Goal: Task Accomplishment & Management: Use online tool/utility

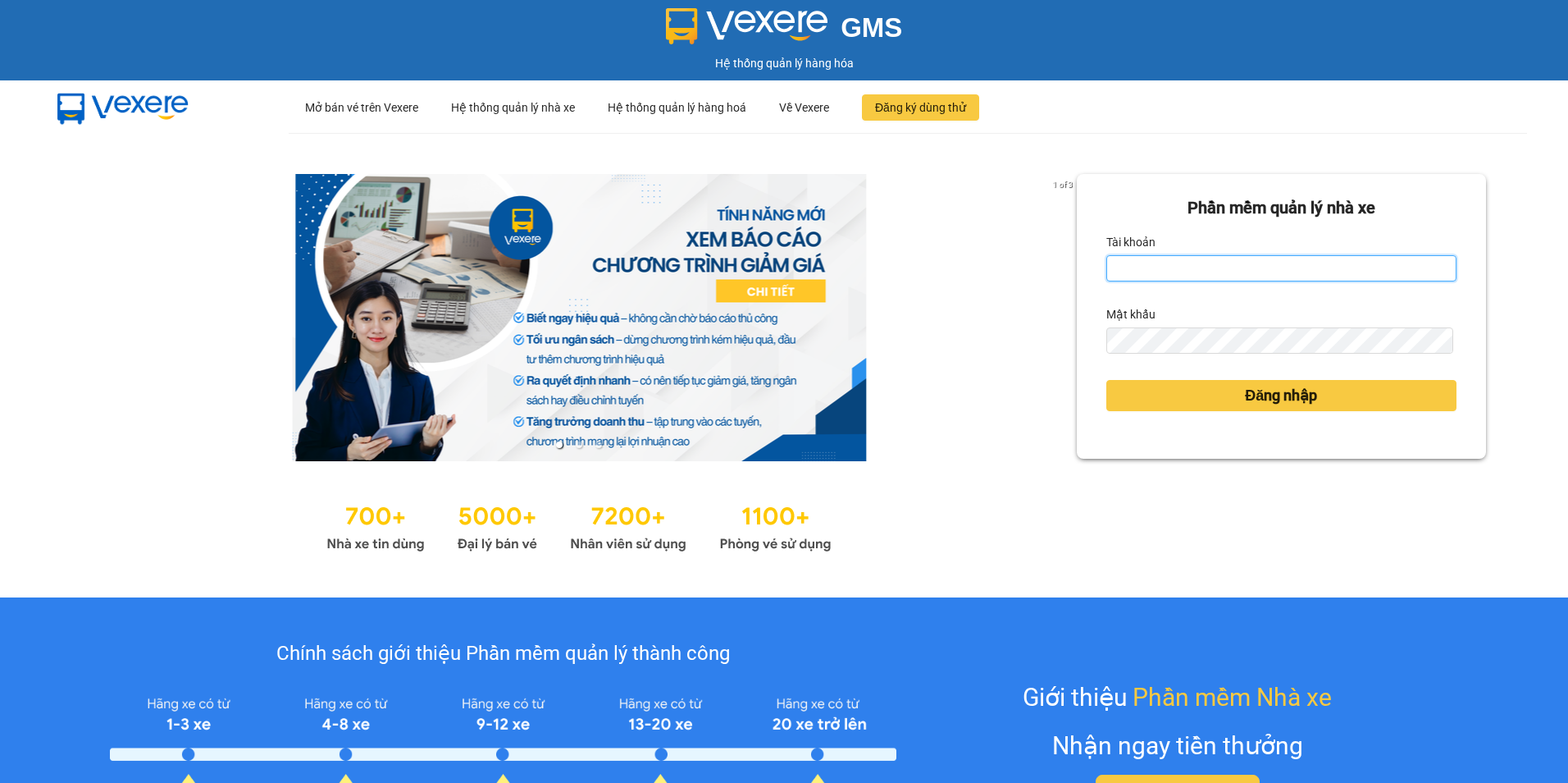
click at [1165, 257] on input "Tài khoản" at bounding box center [1281, 267] width 350 height 26
type input "mytra.tankimchi"
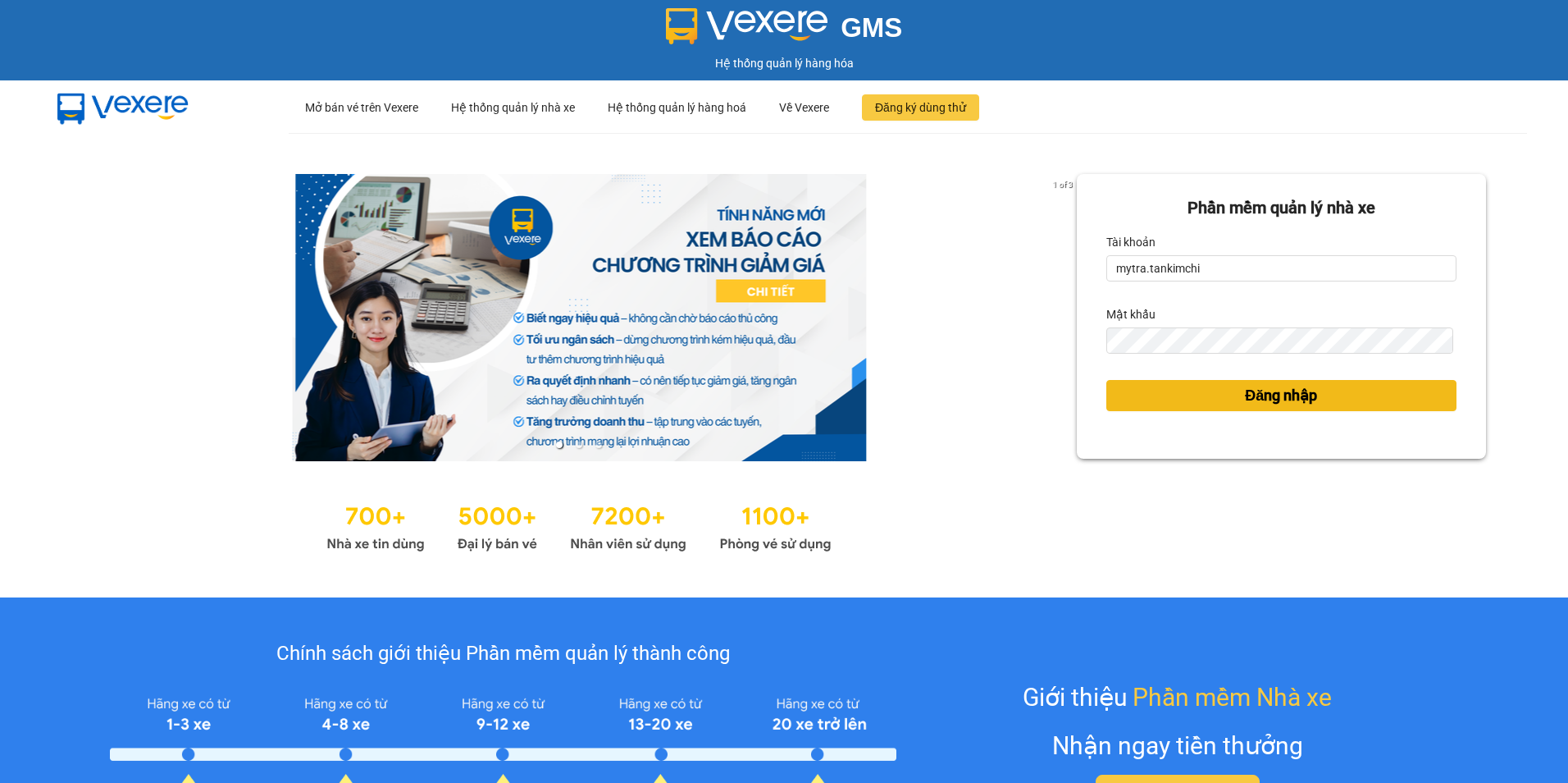
click at [1291, 396] on span "Đăng nhập" at bounding box center [1281, 395] width 72 height 23
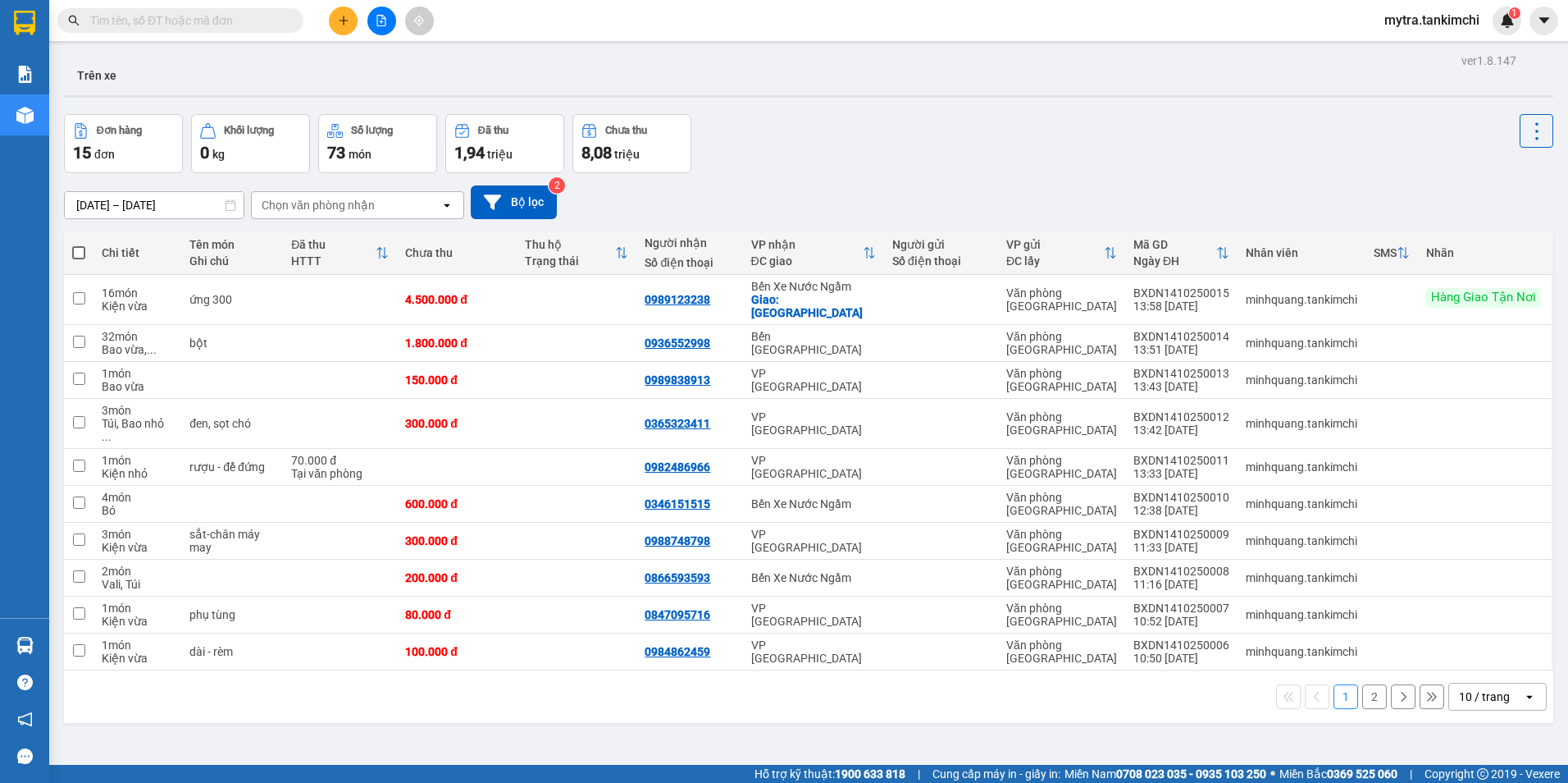
click at [232, 27] on input "text" at bounding box center [187, 21] width 194 height 18
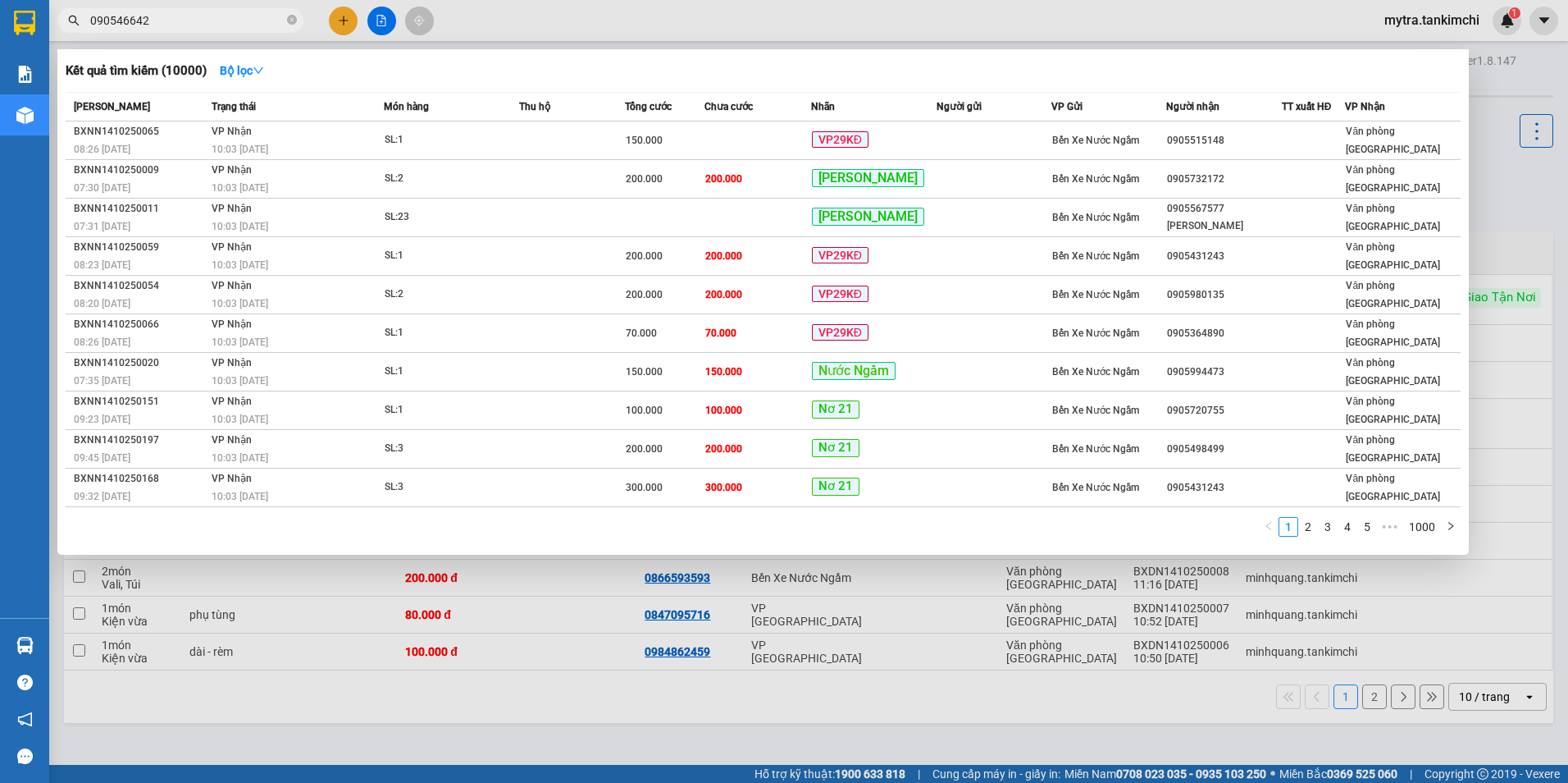
type input "0905466428"
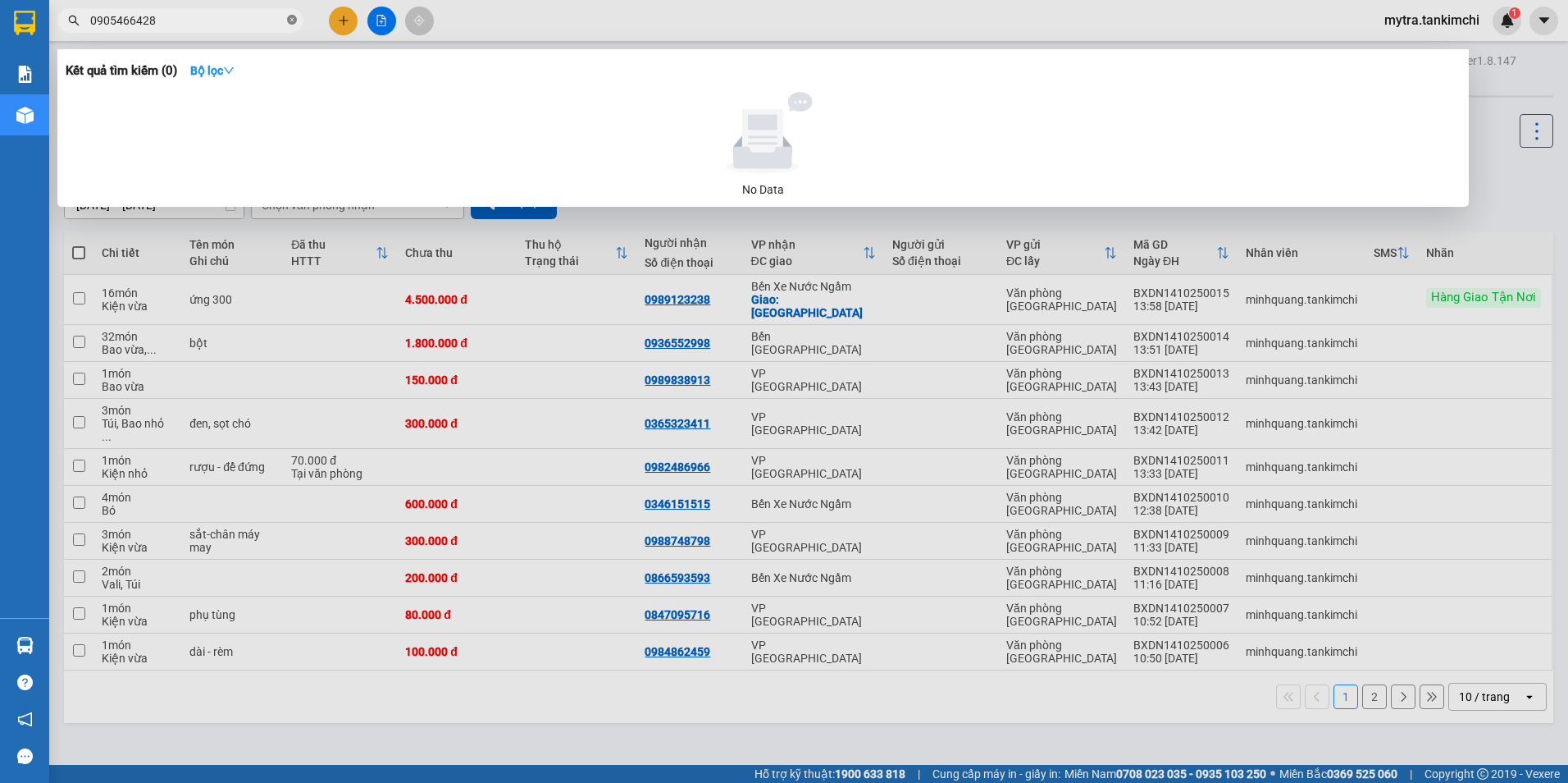
click at [292, 18] on icon "close-circle" at bounding box center [292, 20] width 10 height 10
